Goal: Transaction & Acquisition: Obtain resource

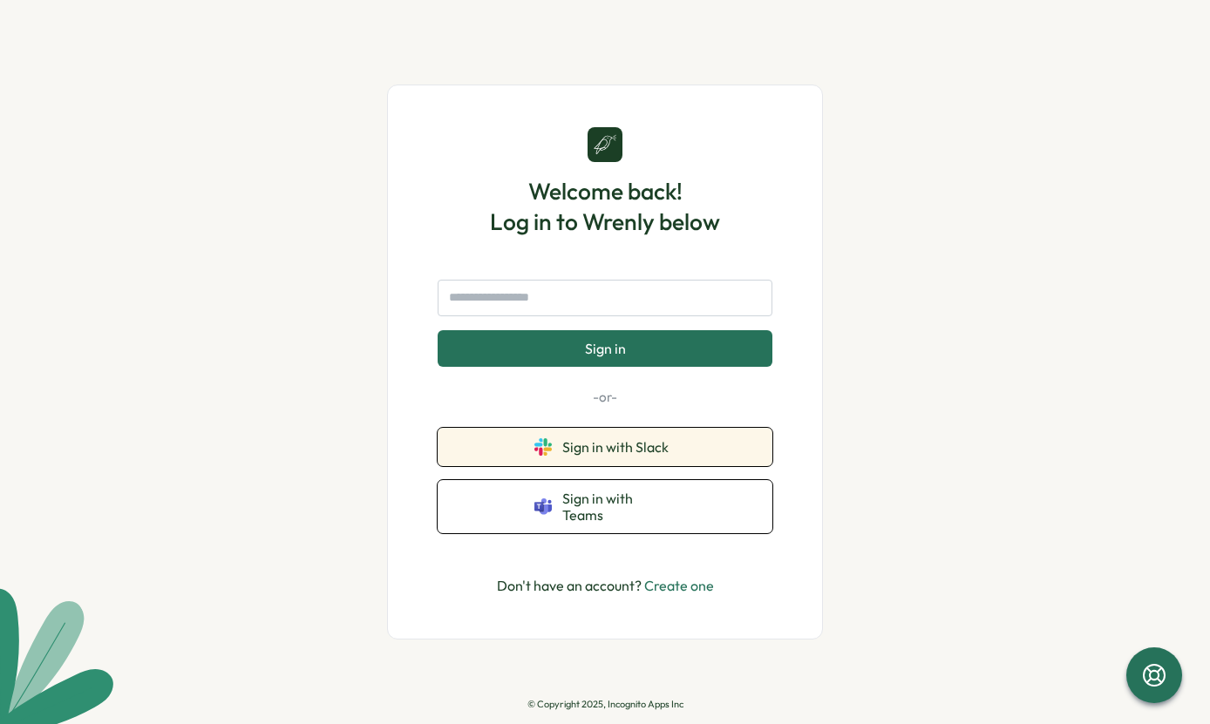
click at [595, 453] on span "Sign in with Slack" at bounding box center [618, 447] width 113 height 16
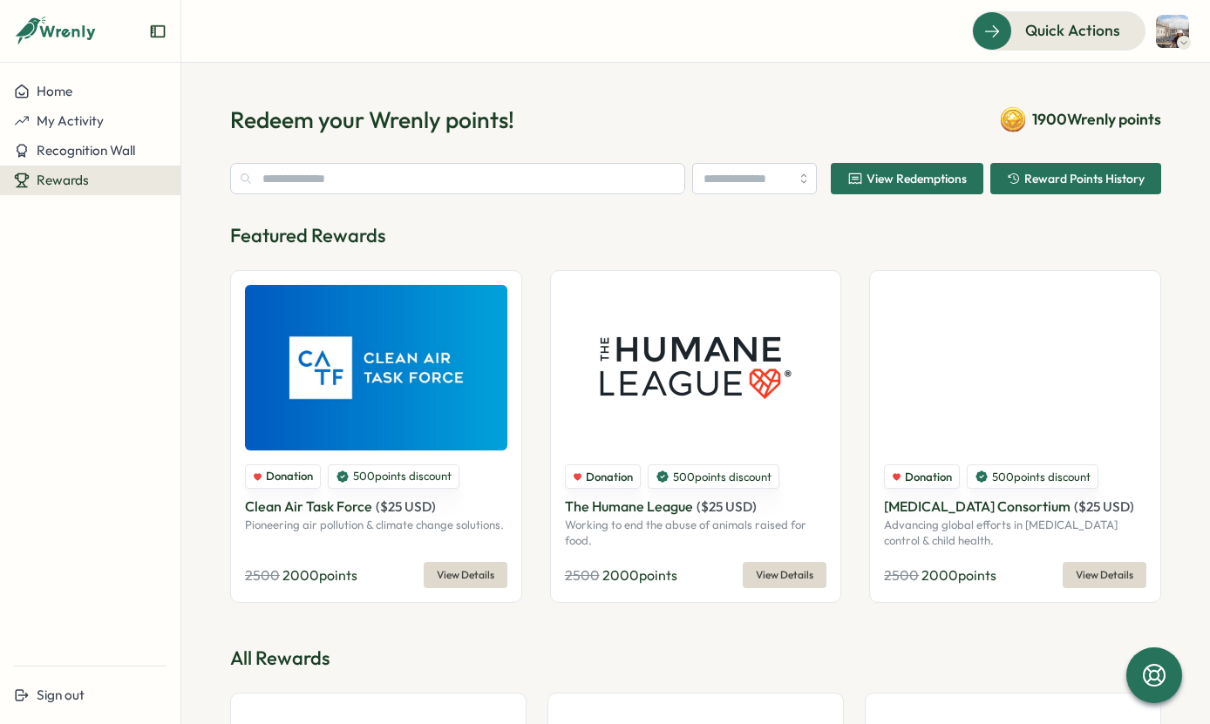
type input "******"
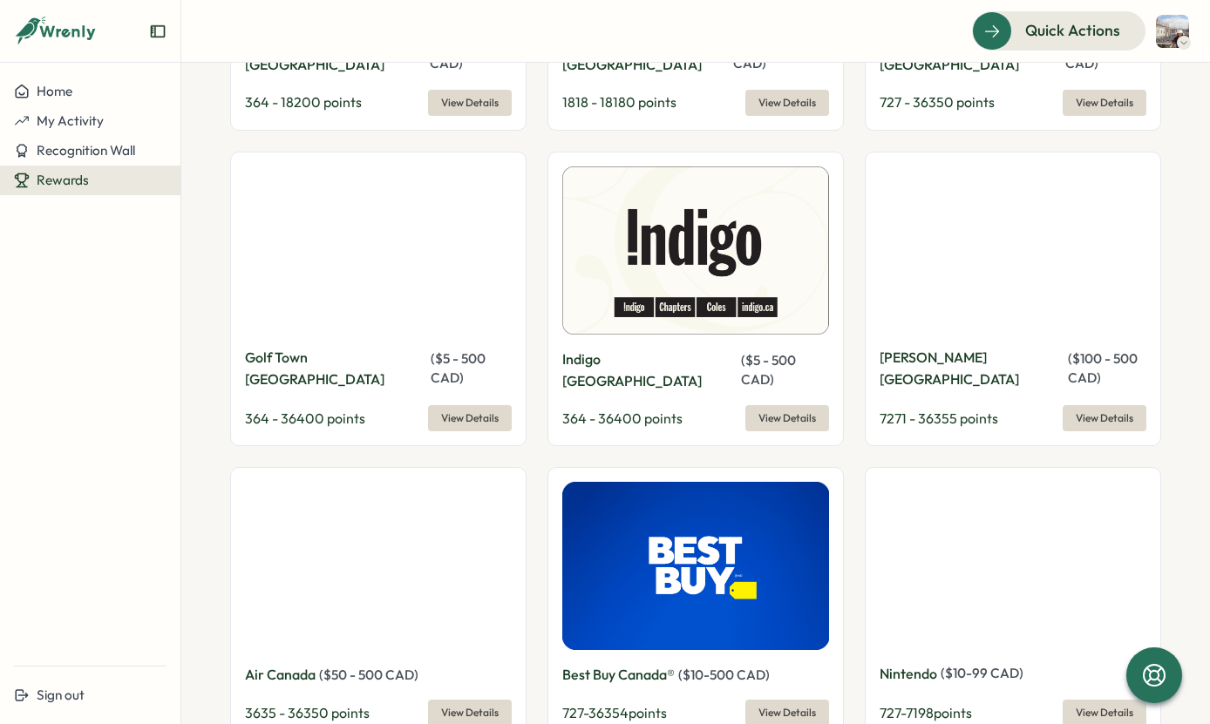
scroll to position [3061, 0]
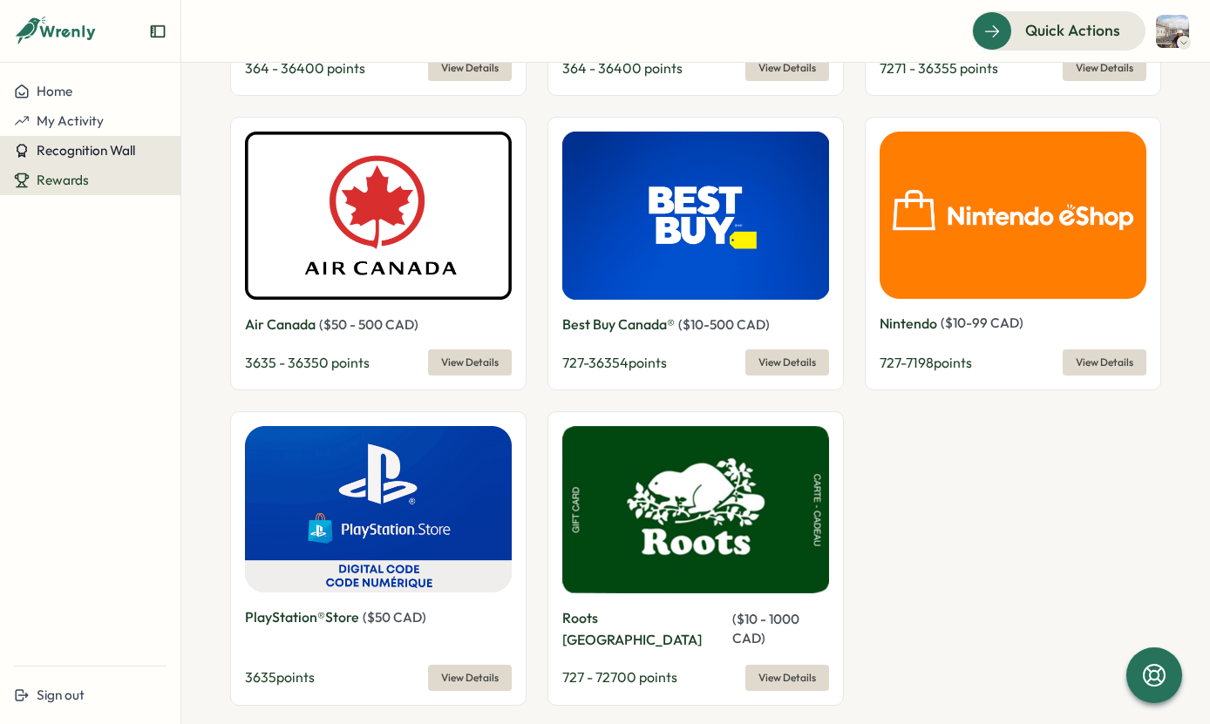
click at [124, 153] on span "Recognition Wall" at bounding box center [86, 150] width 98 height 17
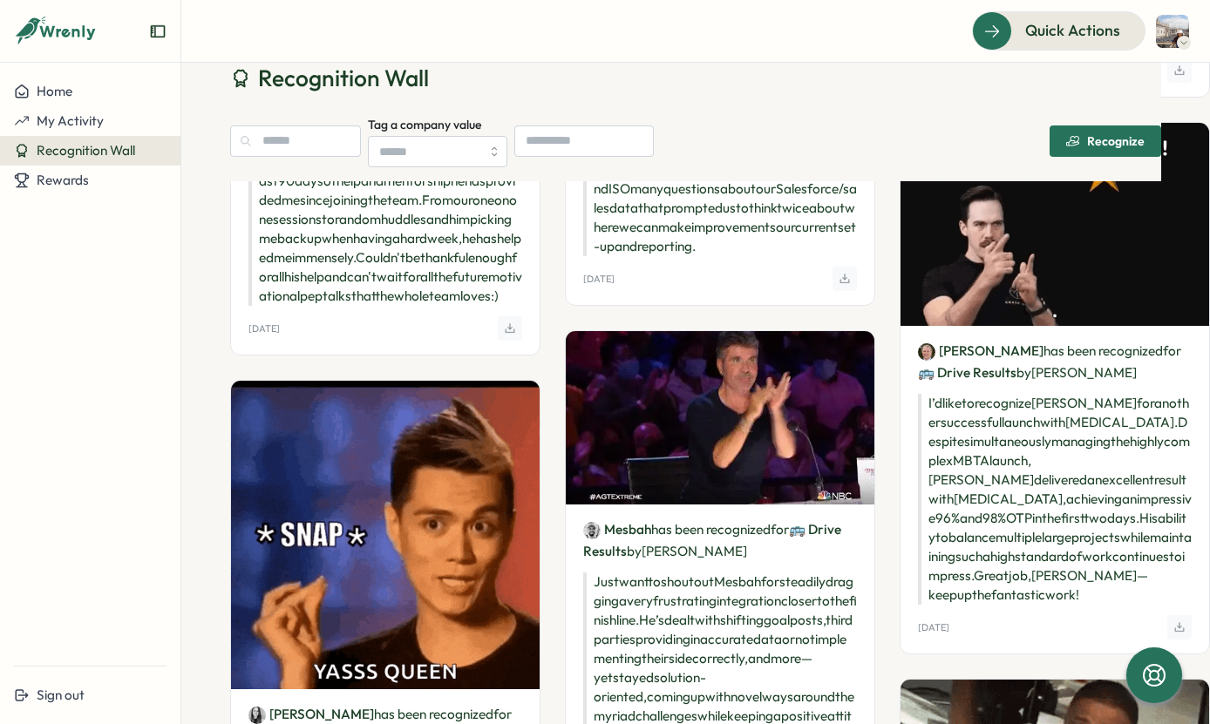
scroll to position [2007, 0]
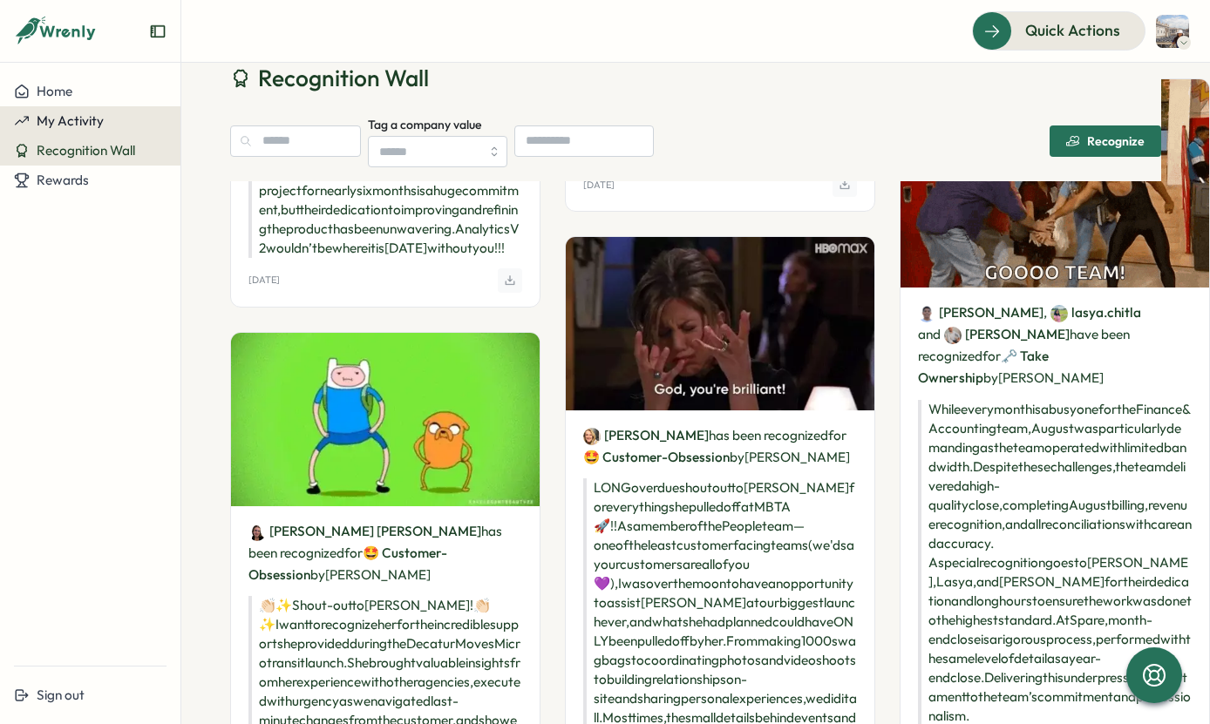
click at [61, 117] on span "My Activity" at bounding box center [70, 120] width 67 height 17
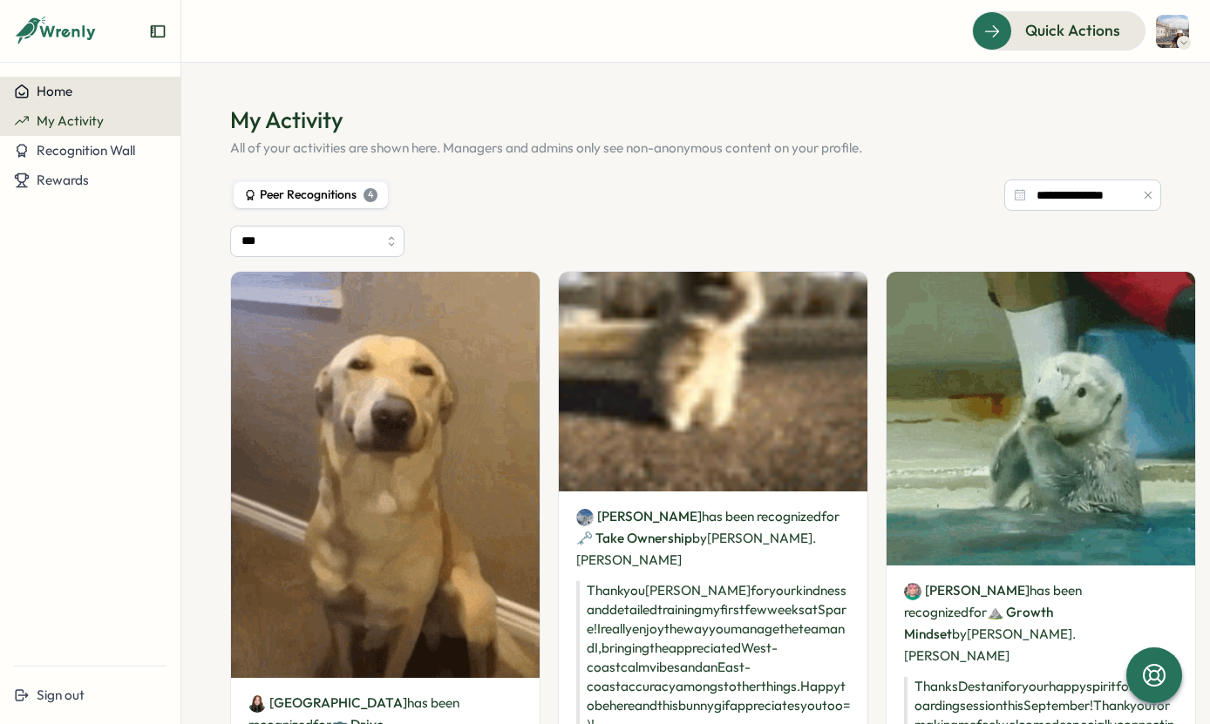
click at [108, 85] on div "Home" at bounding box center [90, 92] width 153 height 16
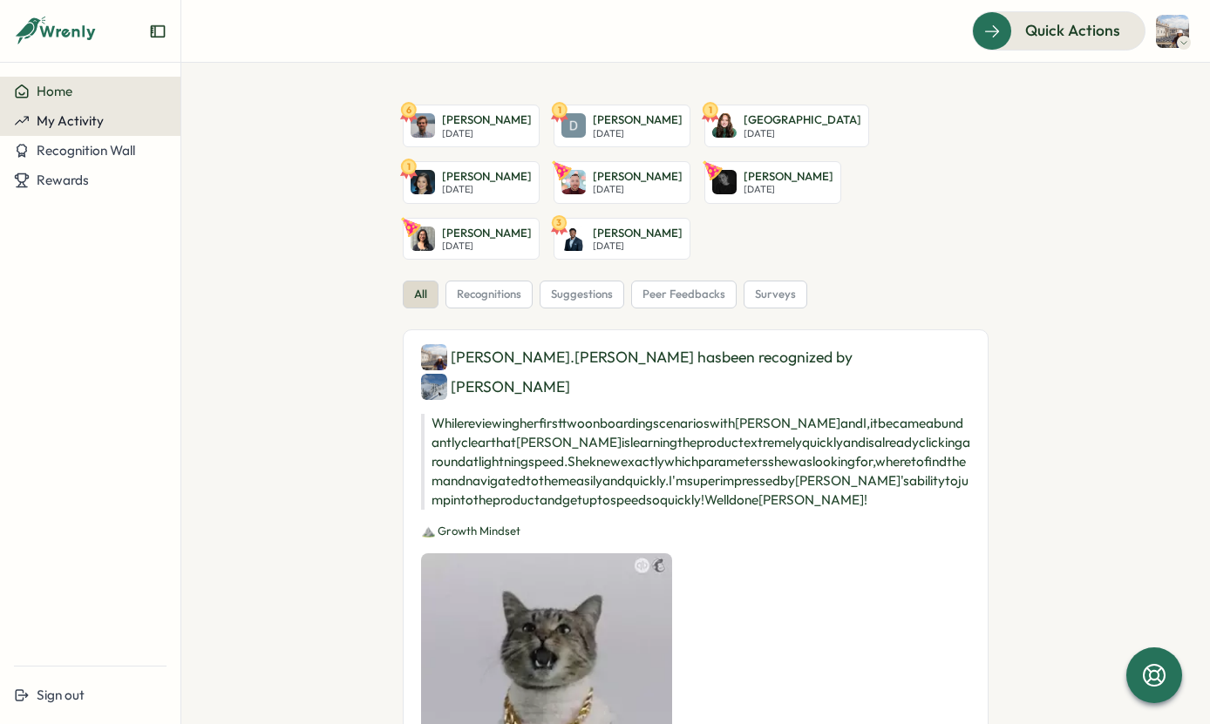
click at [111, 125] on div "My Activity" at bounding box center [90, 121] width 153 height 16
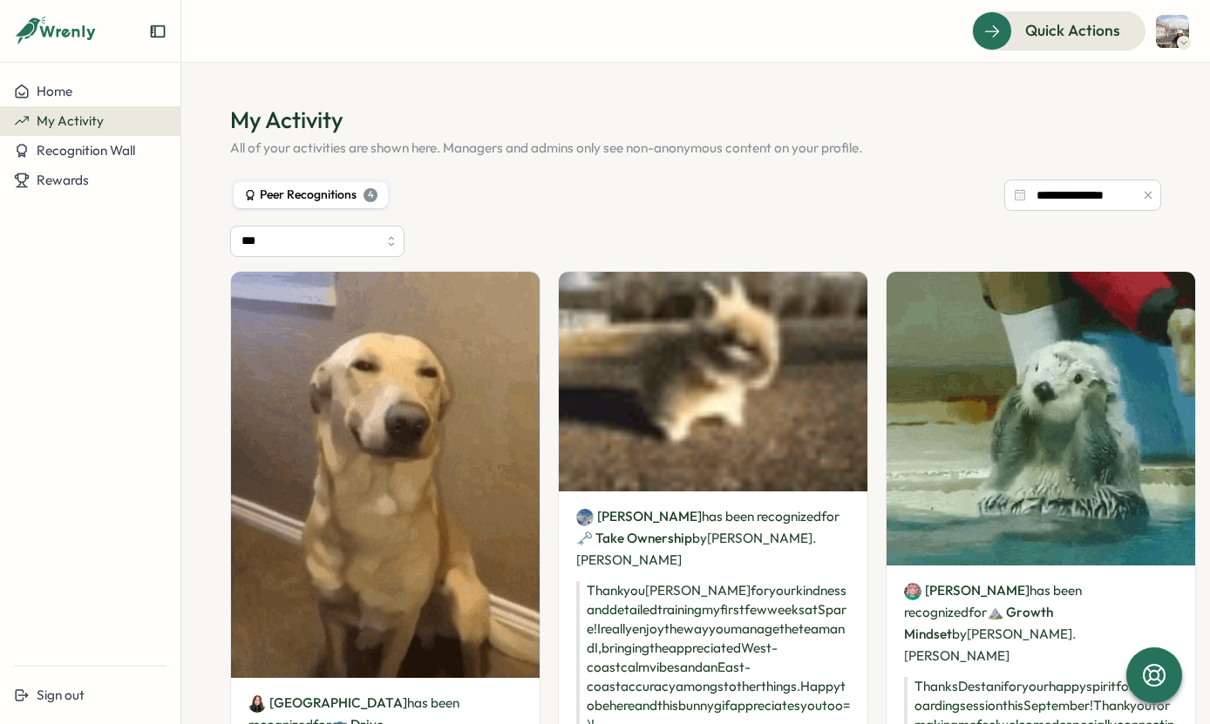
click at [83, 21] on icon at bounding box center [56, 32] width 84 height 30
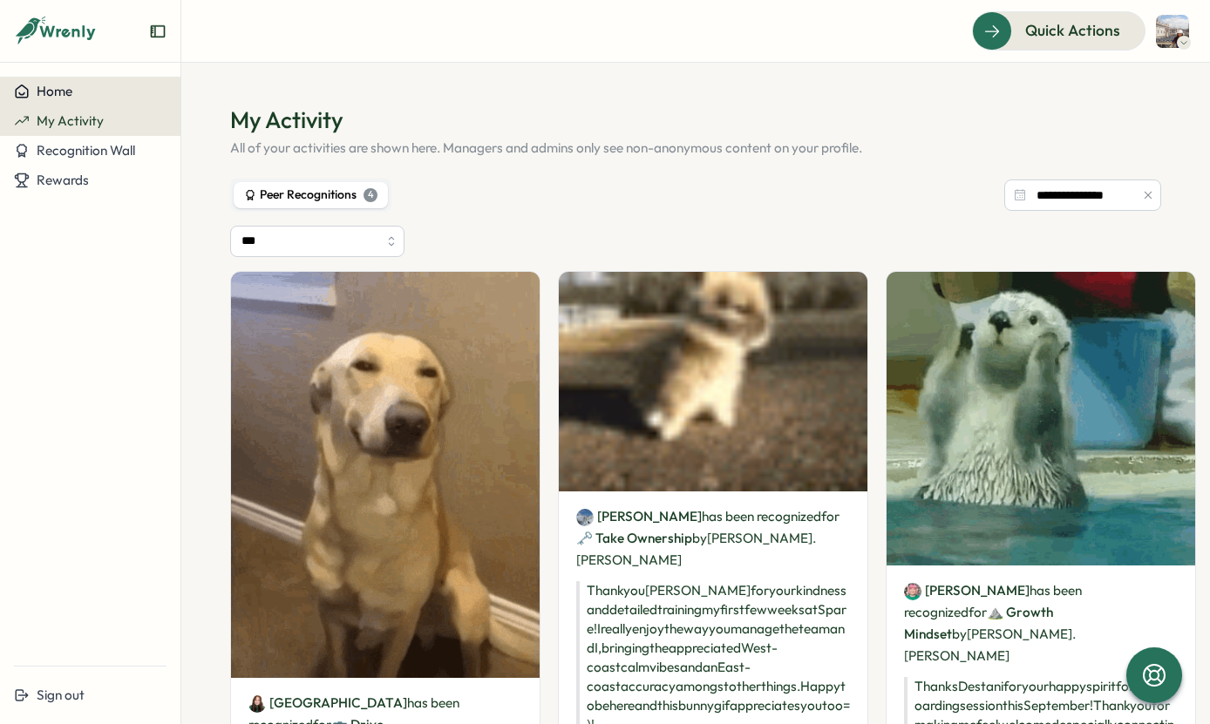
click at [71, 80] on button "Home" at bounding box center [90, 92] width 180 height 30
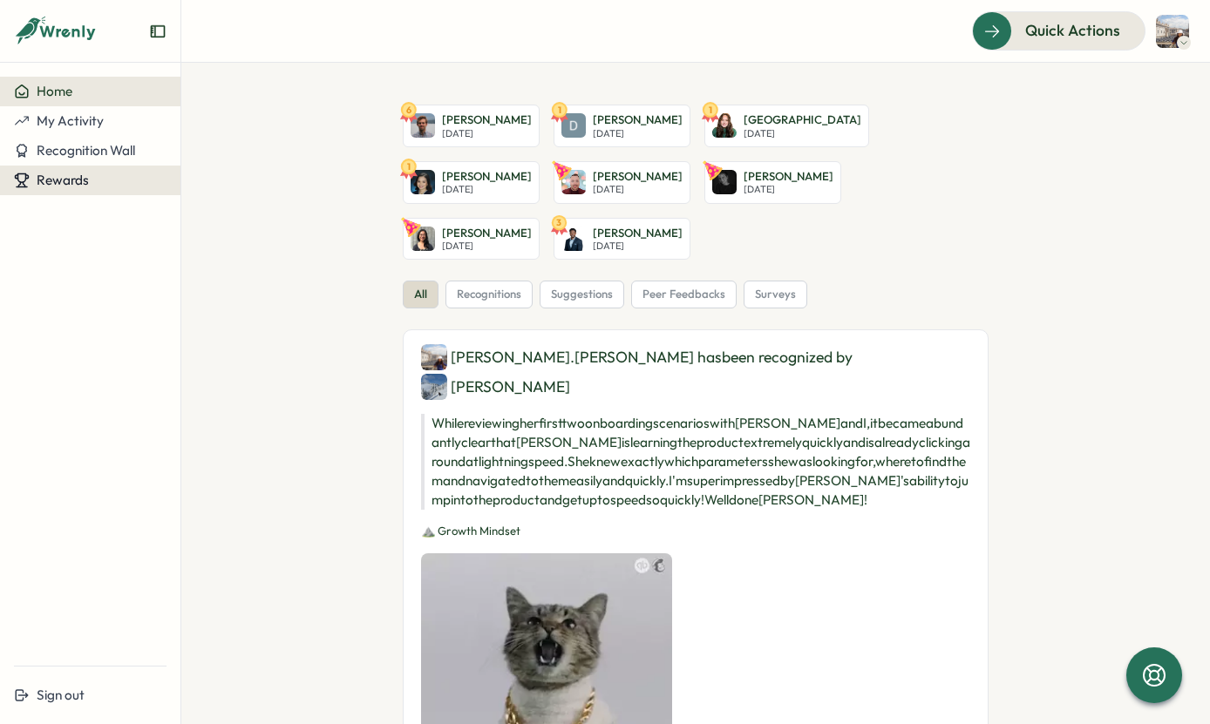
click at [71, 177] on span "Rewards" at bounding box center [63, 180] width 52 height 17
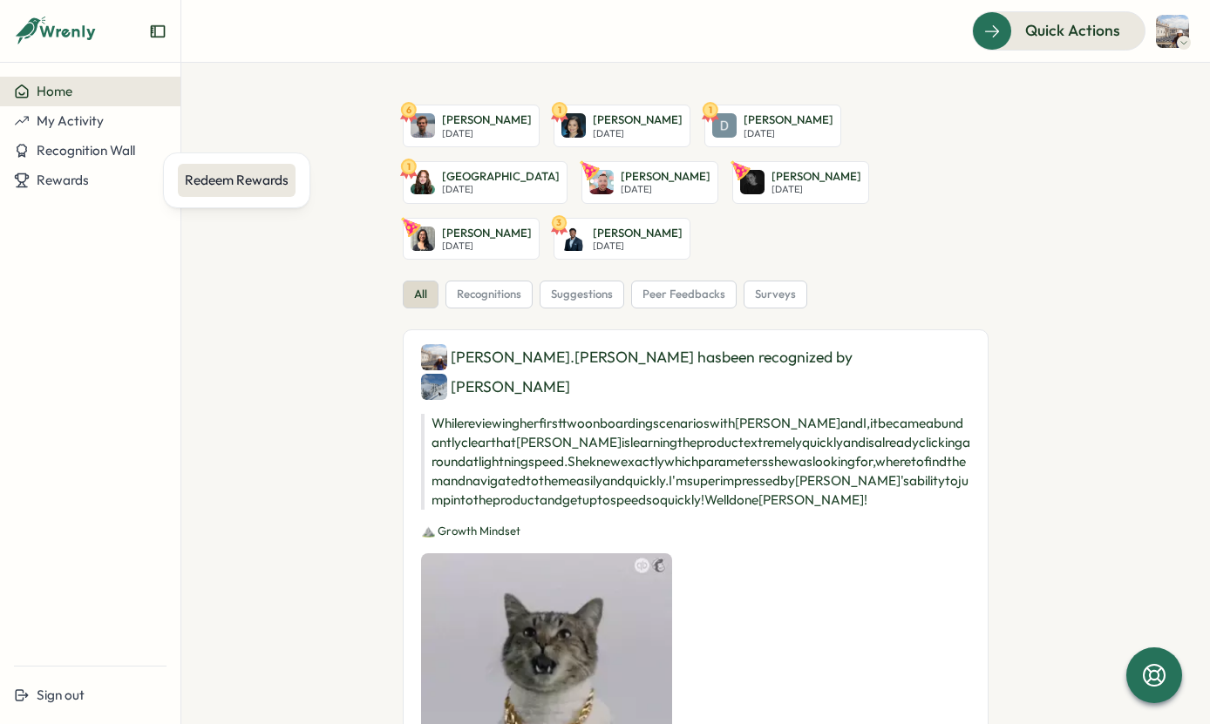
click at [248, 193] on div "Redeem Rewards" at bounding box center [237, 180] width 118 height 33
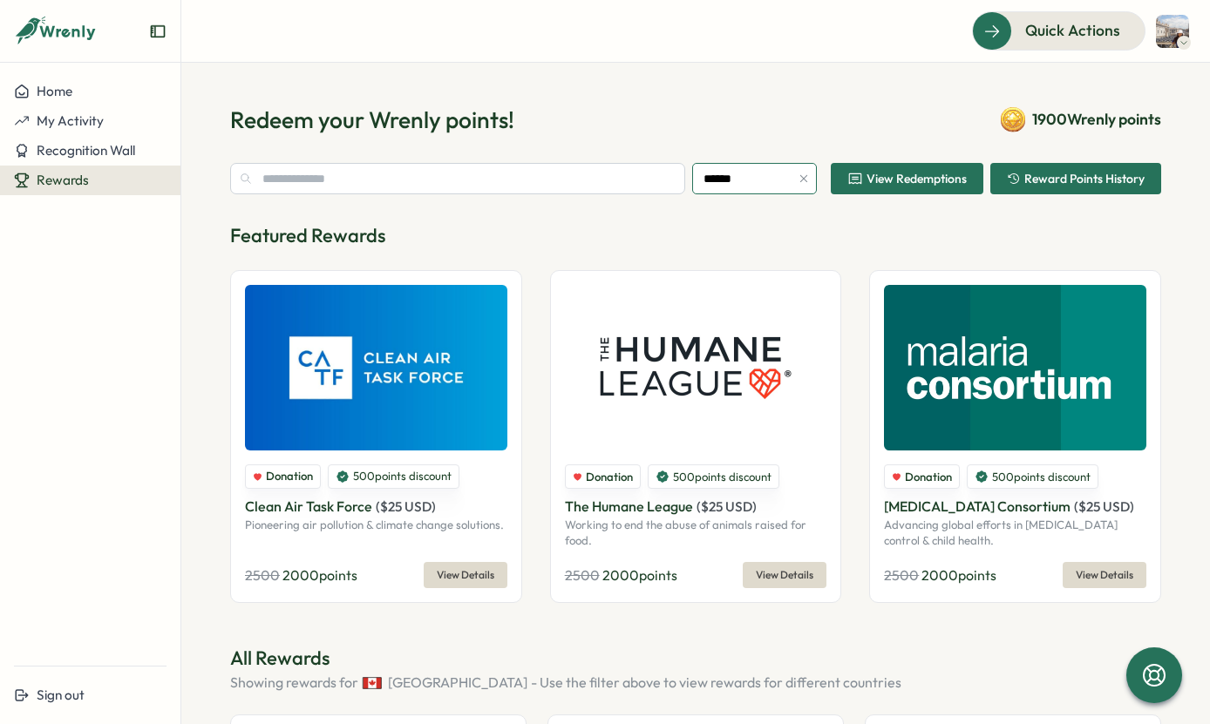
click at [769, 182] on input "******" at bounding box center [754, 178] width 125 height 31
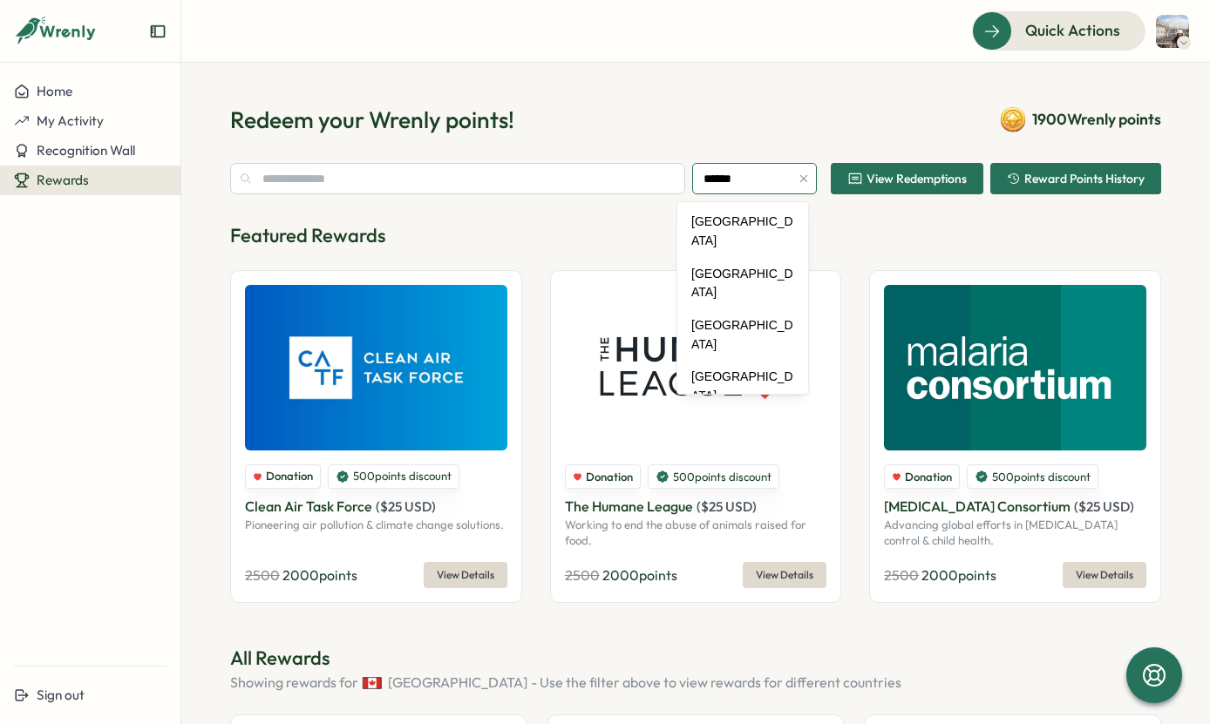
scroll to position [1107, 0]
click at [849, 228] on p "Featured Rewards" at bounding box center [695, 235] width 931 height 27
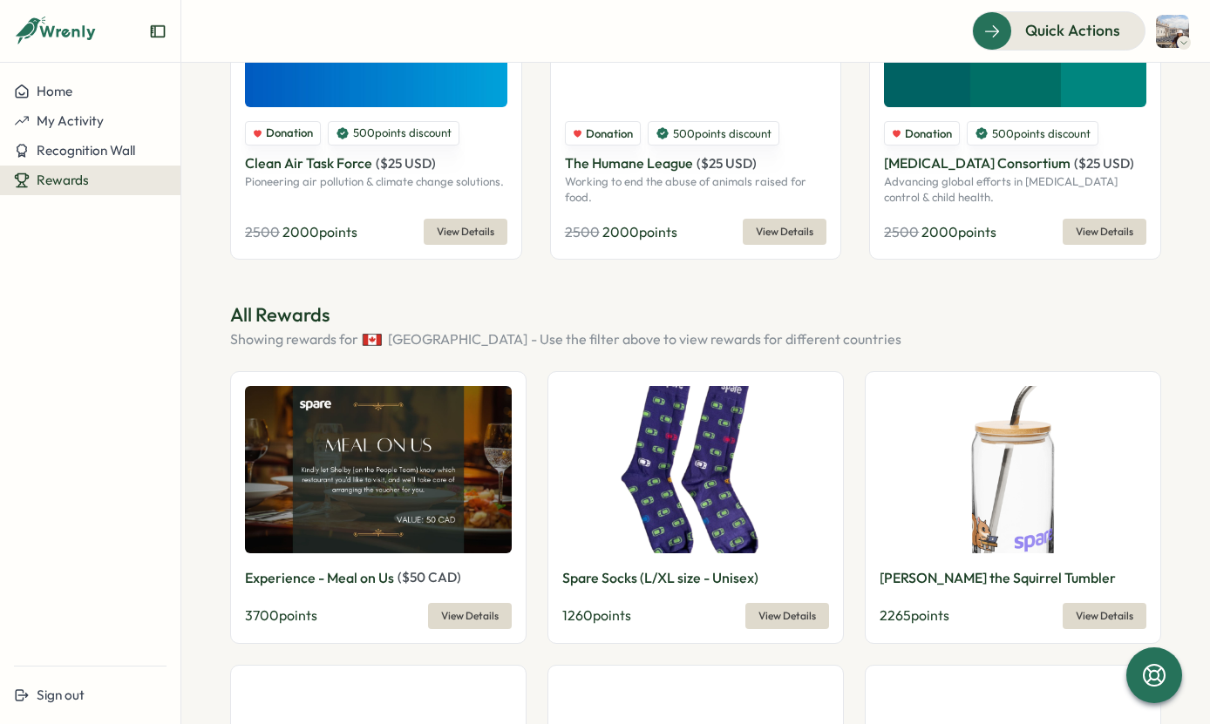
scroll to position [1196, 0]
